Goal: Information Seeking & Learning: Learn about a topic

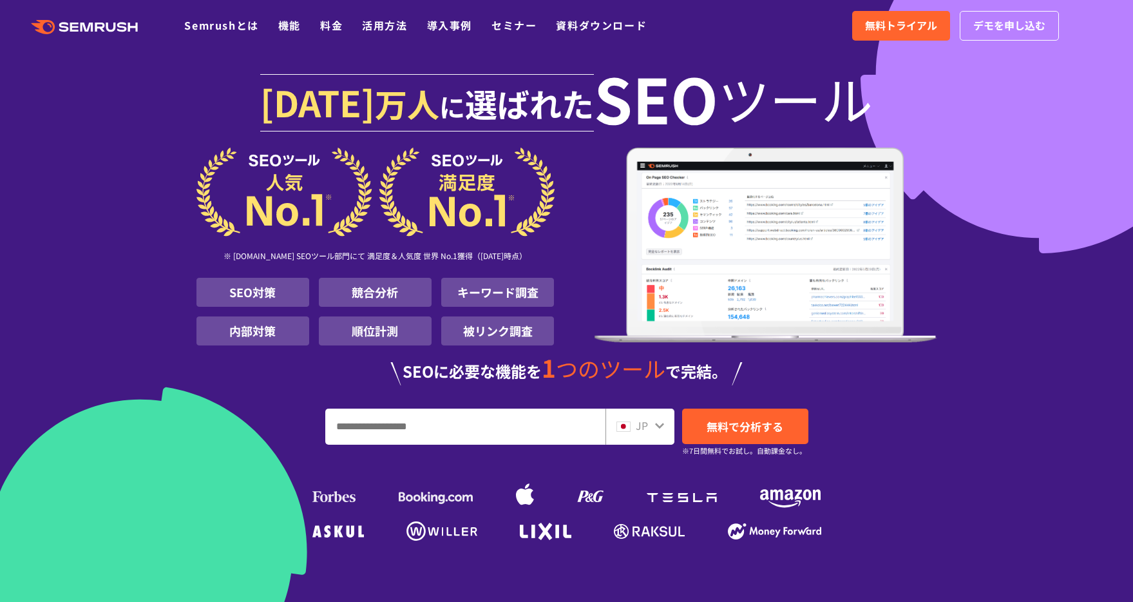
click at [380, 427] on input "URL、キーワードを入力してください" at bounding box center [465, 426] width 279 height 35
type input "*********"
click at [713, 435] on link "無料で分析する" at bounding box center [745, 425] width 126 height 35
